Goal: Task Accomplishment & Management: Use online tool/utility

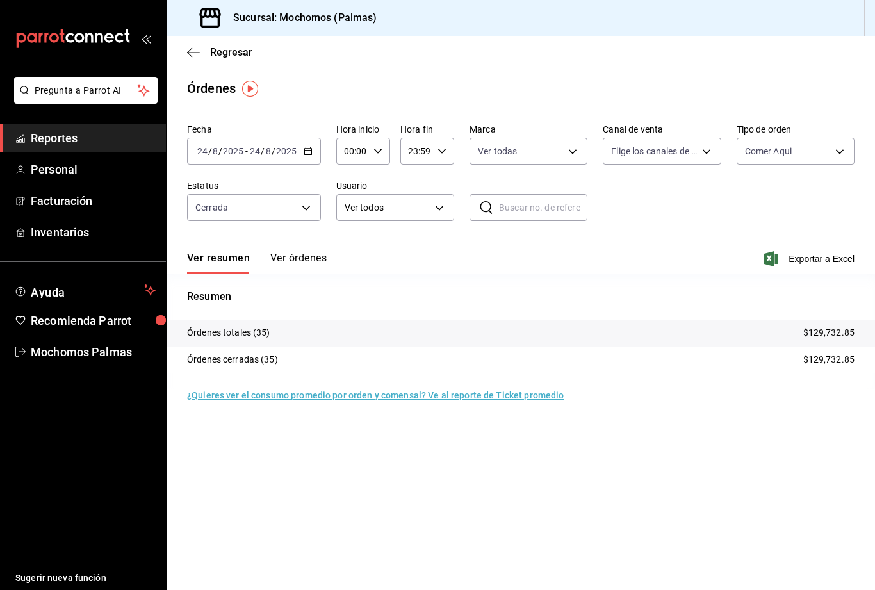
click at [380, 149] on icon "button" at bounding box center [377, 151] width 9 height 9
click at [353, 254] on button "02" at bounding box center [349, 245] width 22 height 26
click at [378, 140] on div at bounding box center [437, 295] width 875 height 590
click at [377, 149] on icon "button" at bounding box center [377, 151] width 9 height 9
click at [352, 182] on span "00" at bounding box center [349, 184] width 6 height 10
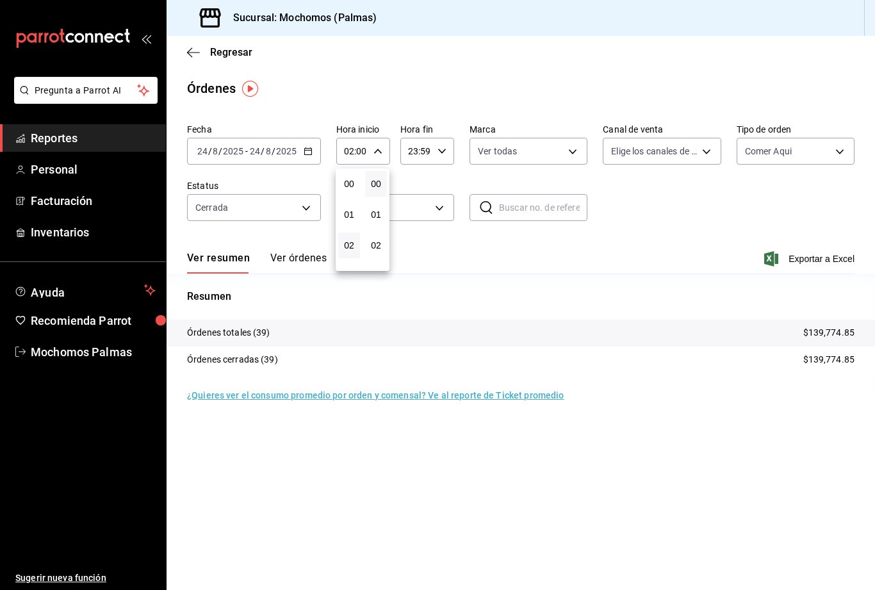
type input "00:00"
click at [724, 213] on div at bounding box center [437, 295] width 875 height 590
click at [299, 211] on body "Pregunta a Parrot AI Reportes Personal Facturación Inventarios Ayuda Recomienda…" at bounding box center [437, 295] width 875 height 590
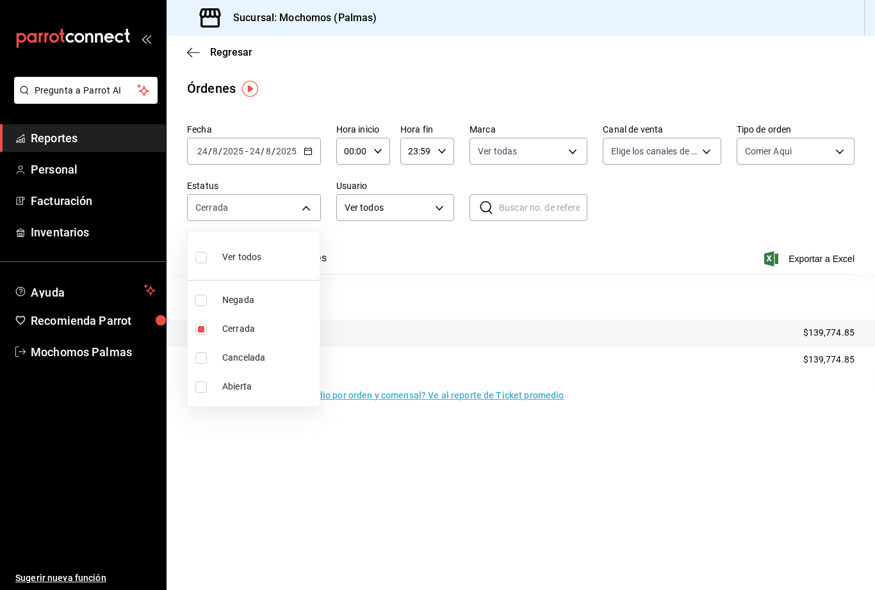
click at [206, 256] on input "checkbox" at bounding box center [201, 258] width 12 height 12
checkbox input "true"
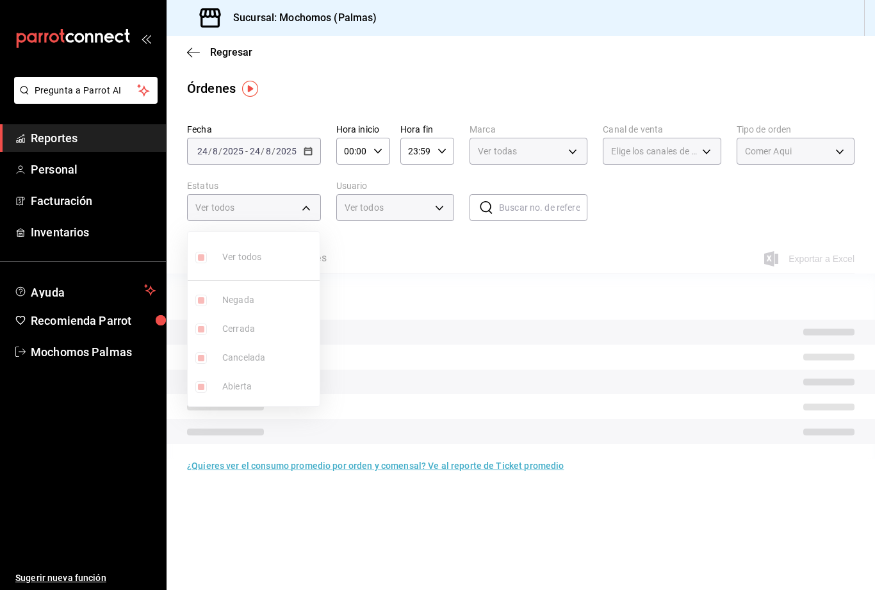
type input "DENIED,FINISHED,CANCELED,OPEN"
checkbox input "true"
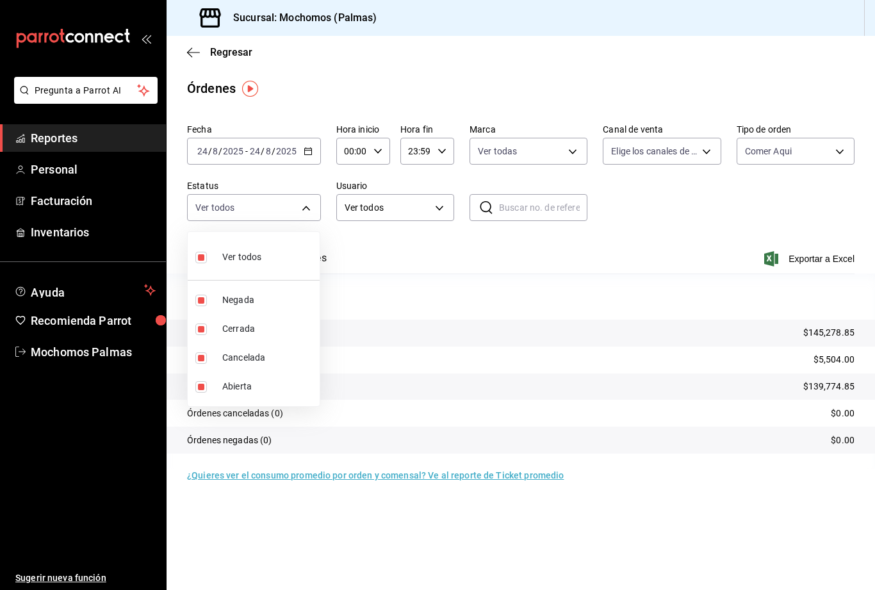
click at [822, 260] on div at bounding box center [437, 295] width 875 height 590
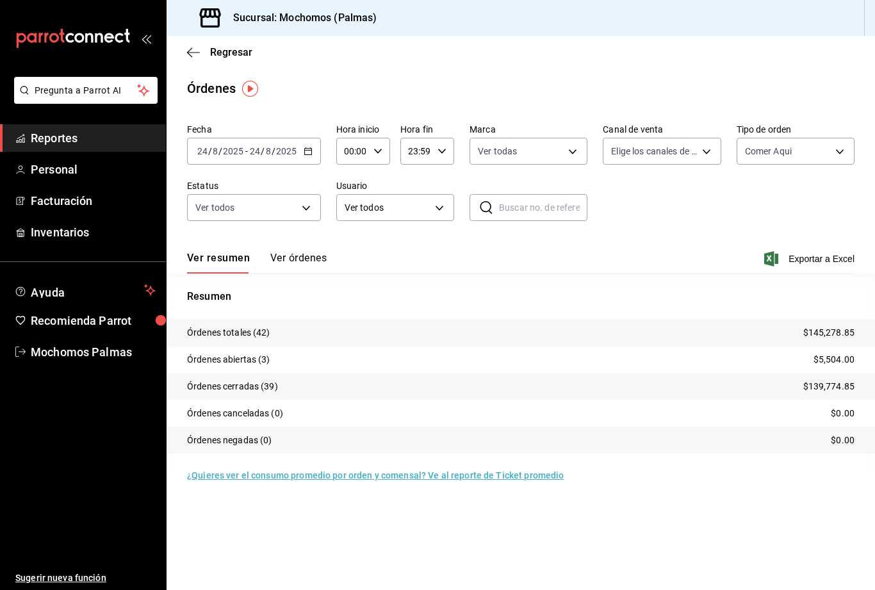
click at [822, 265] on span "Exportar a Excel" at bounding box center [811, 258] width 88 height 15
